Goal: Check status: Check status

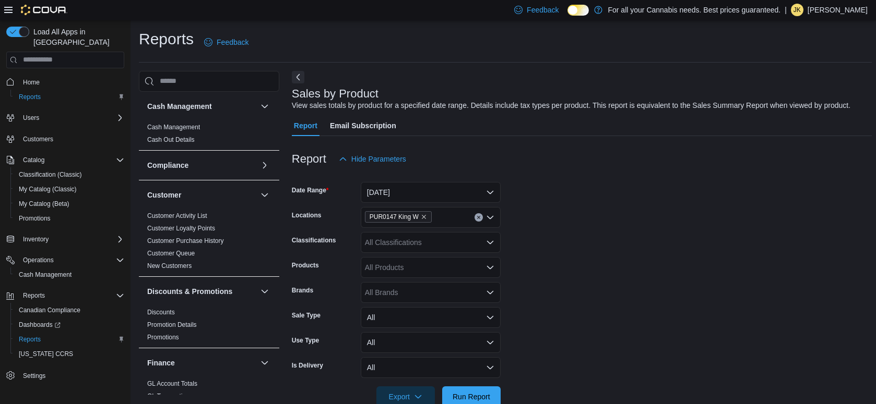
scroll to position [333, 0]
